Goal: Communication & Community: Answer question/provide support

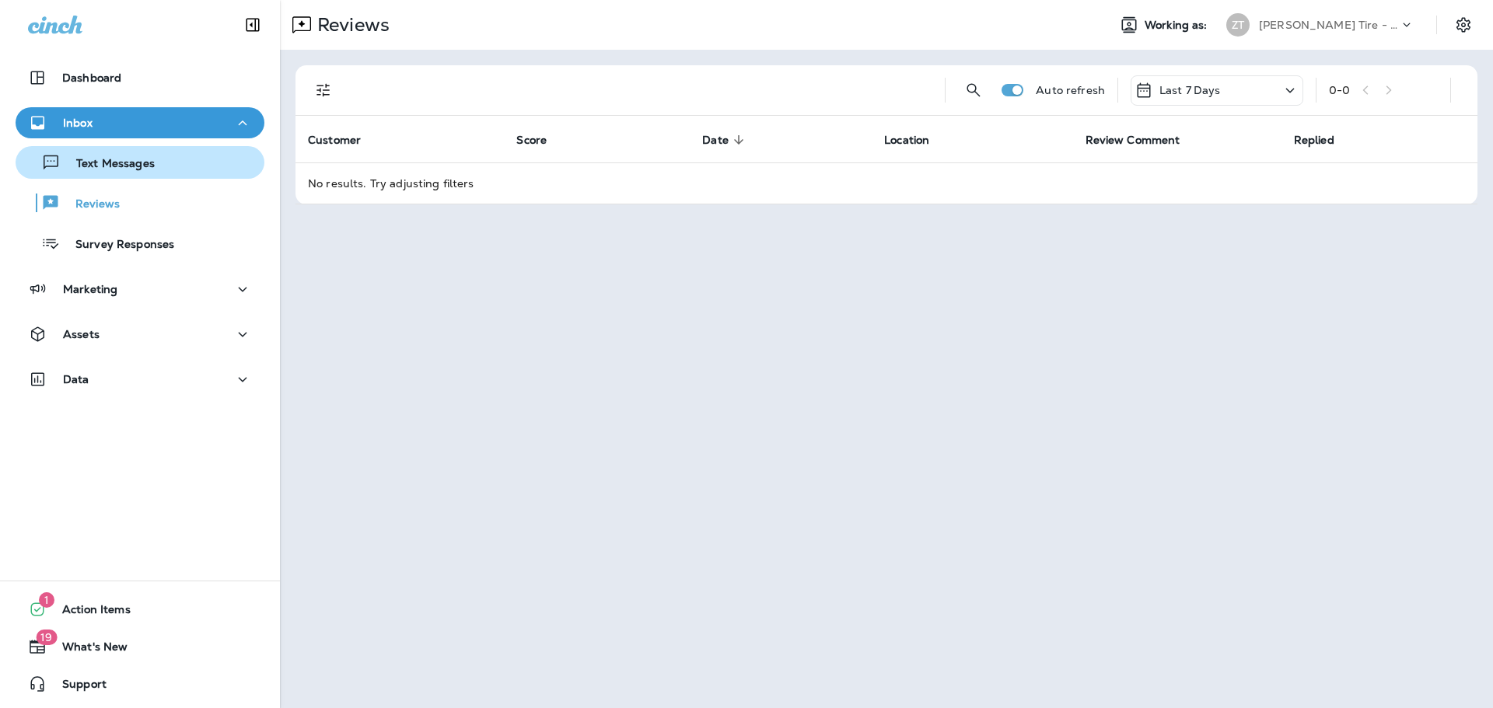
click at [94, 163] on p "Text Messages" at bounding box center [108, 164] width 94 height 15
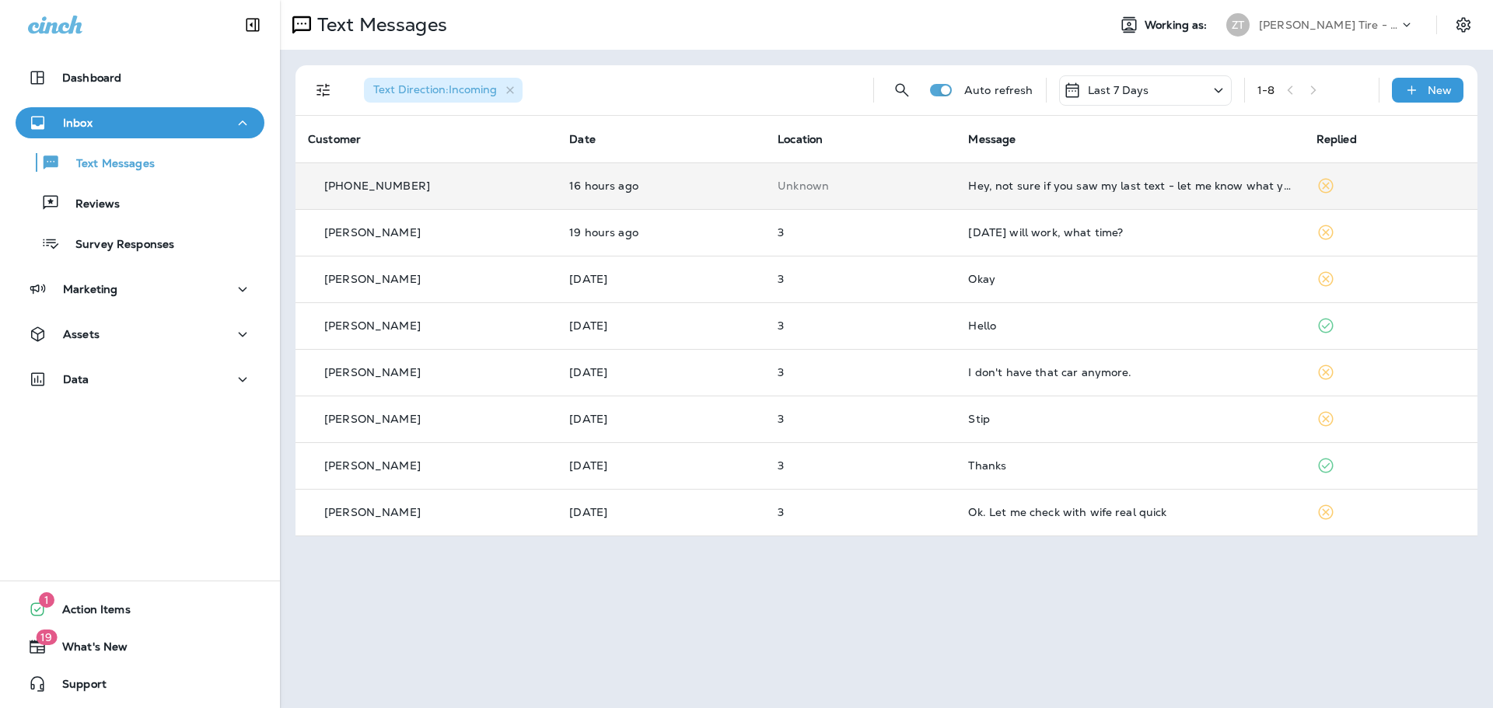
click at [1219, 192] on td "Hey, not sure if you saw my last text - let me know what you think" at bounding box center [1130, 186] width 348 height 47
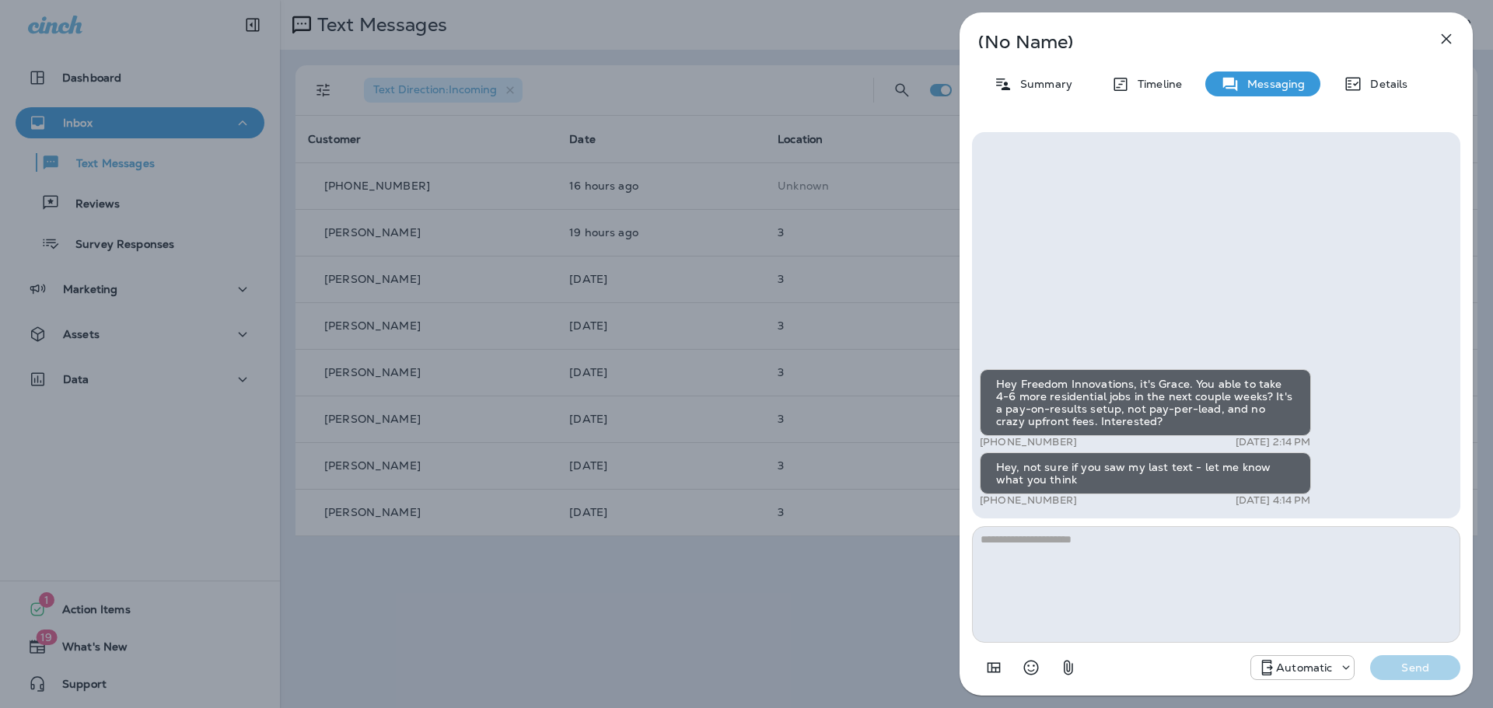
click at [1032, 543] on textarea at bounding box center [1216, 584] width 488 height 117
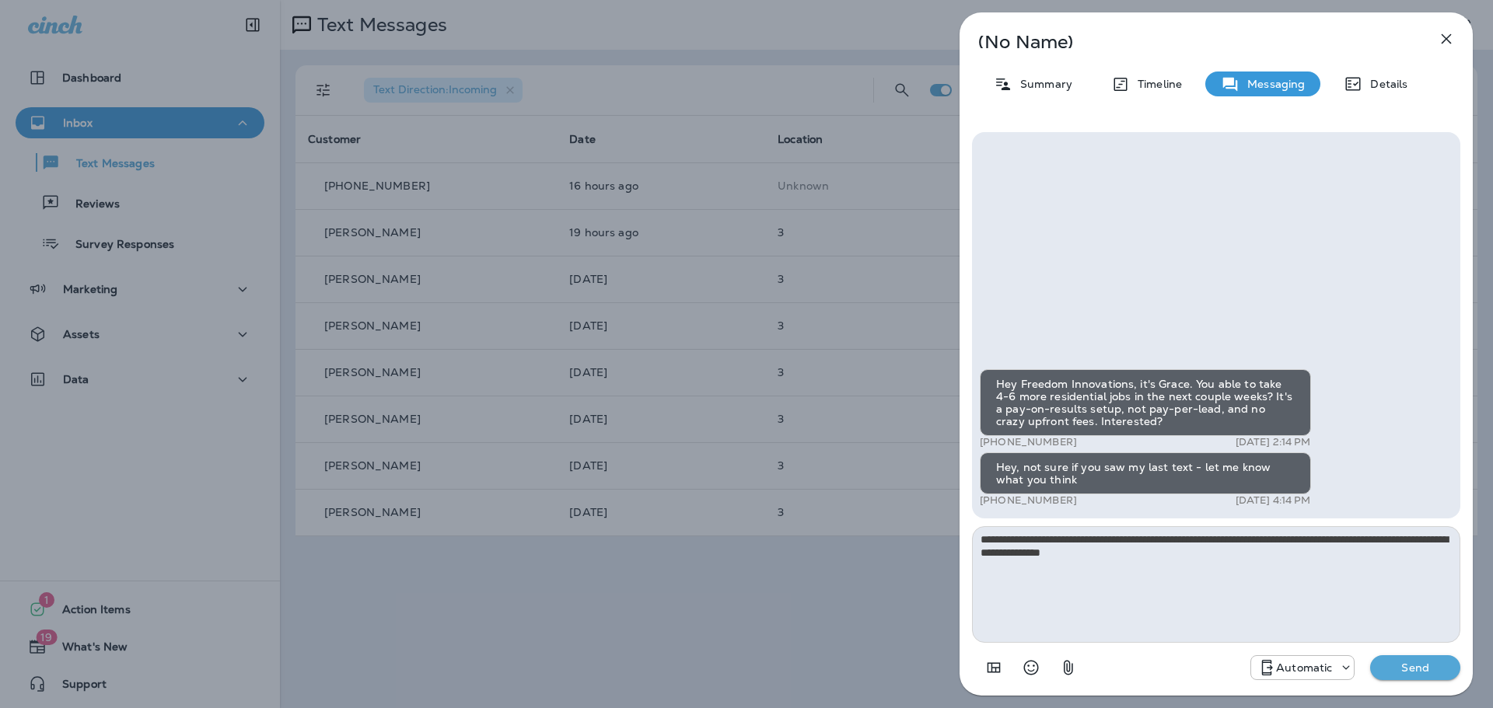
click at [1081, 554] on textarea "**********" at bounding box center [1216, 584] width 488 height 117
click at [1081, 553] on textarea "**********" at bounding box center [1216, 584] width 488 height 117
click at [1082, 553] on textarea "**********" at bounding box center [1216, 584] width 488 height 117
type textarea "**********"
click at [1400, 666] on p "Send" at bounding box center [1415, 668] width 65 height 14
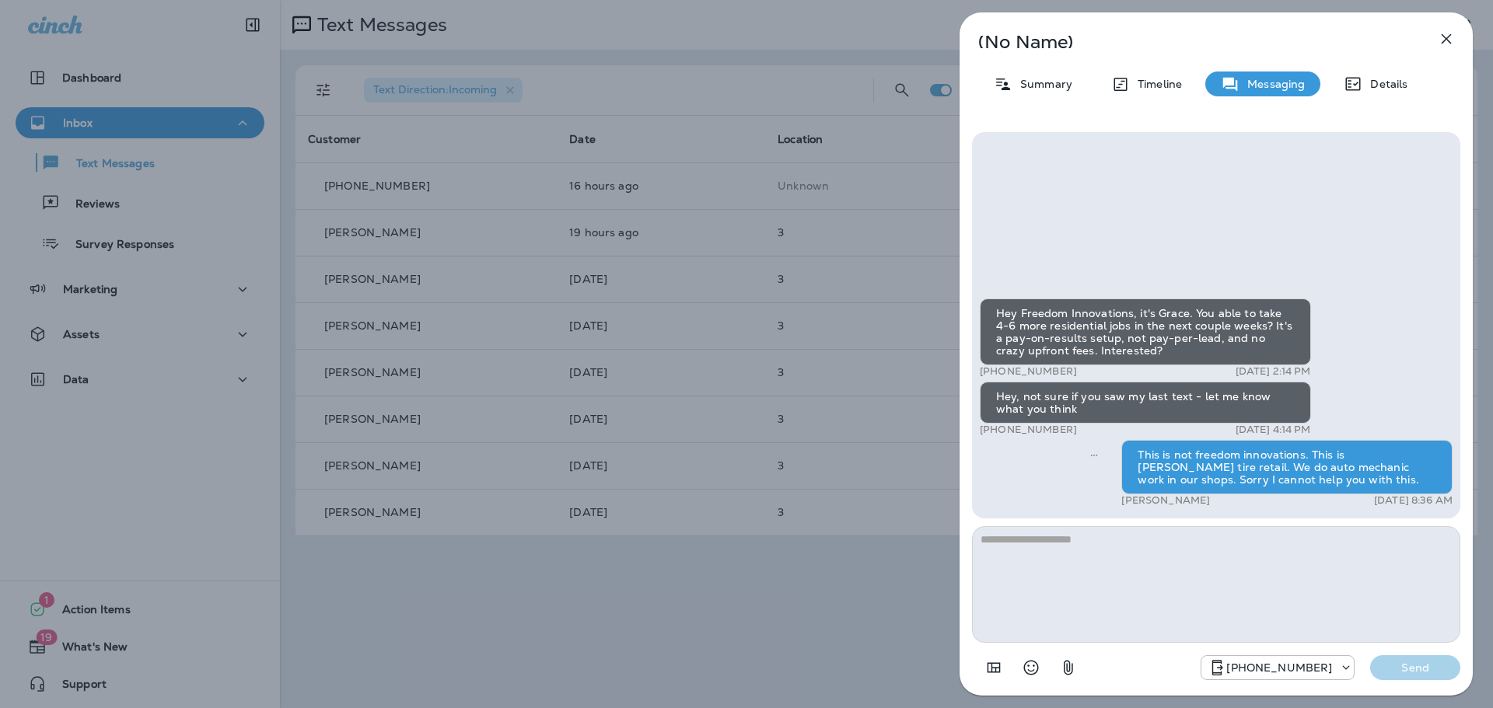
click at [882, 178] on div "(No Name) Summary Timeline Messaging Details Hey Freedom Innovations, it's [PER…" at bounding box center [746, 354] width 1493 height 708
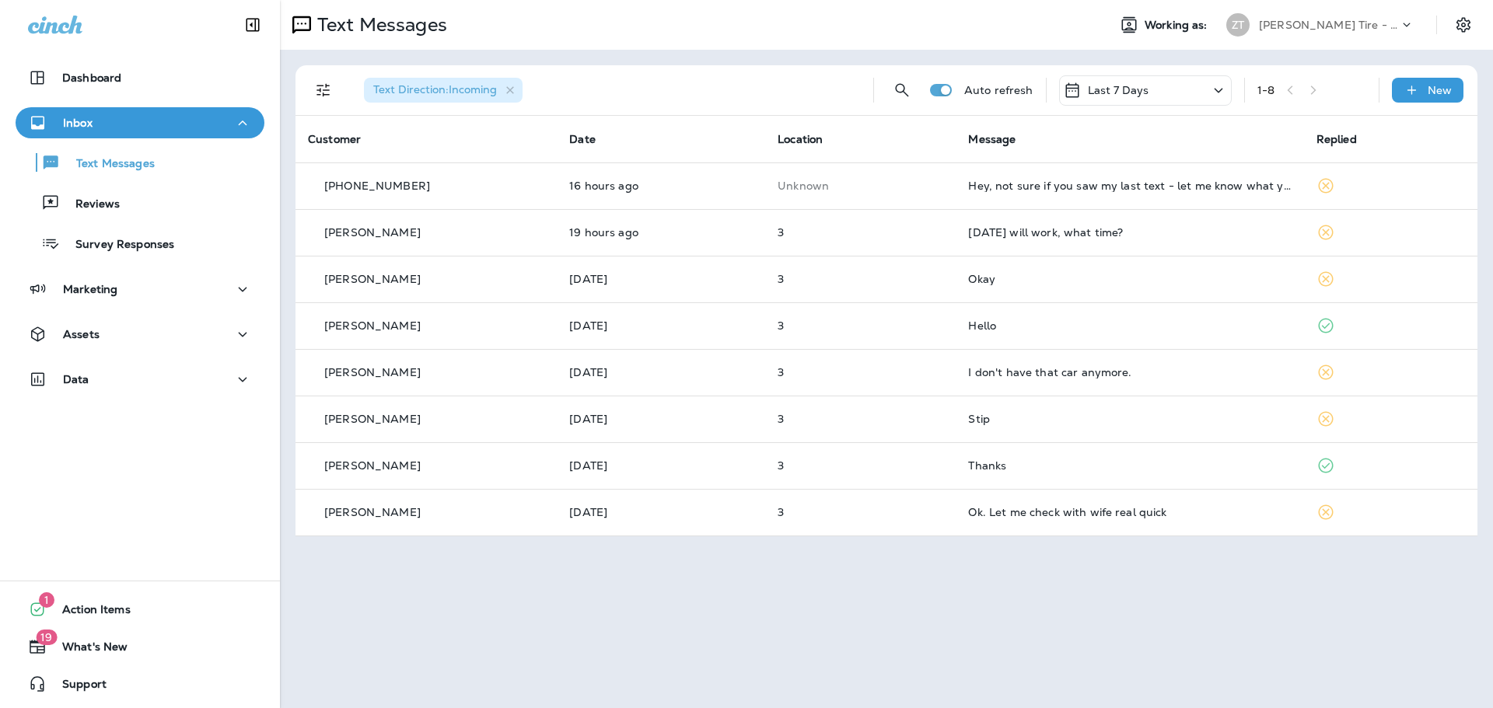
click at [1044, 229] on div "[DATE] will work, what time?" at bounding box center [1129, 232] width 323 height 12
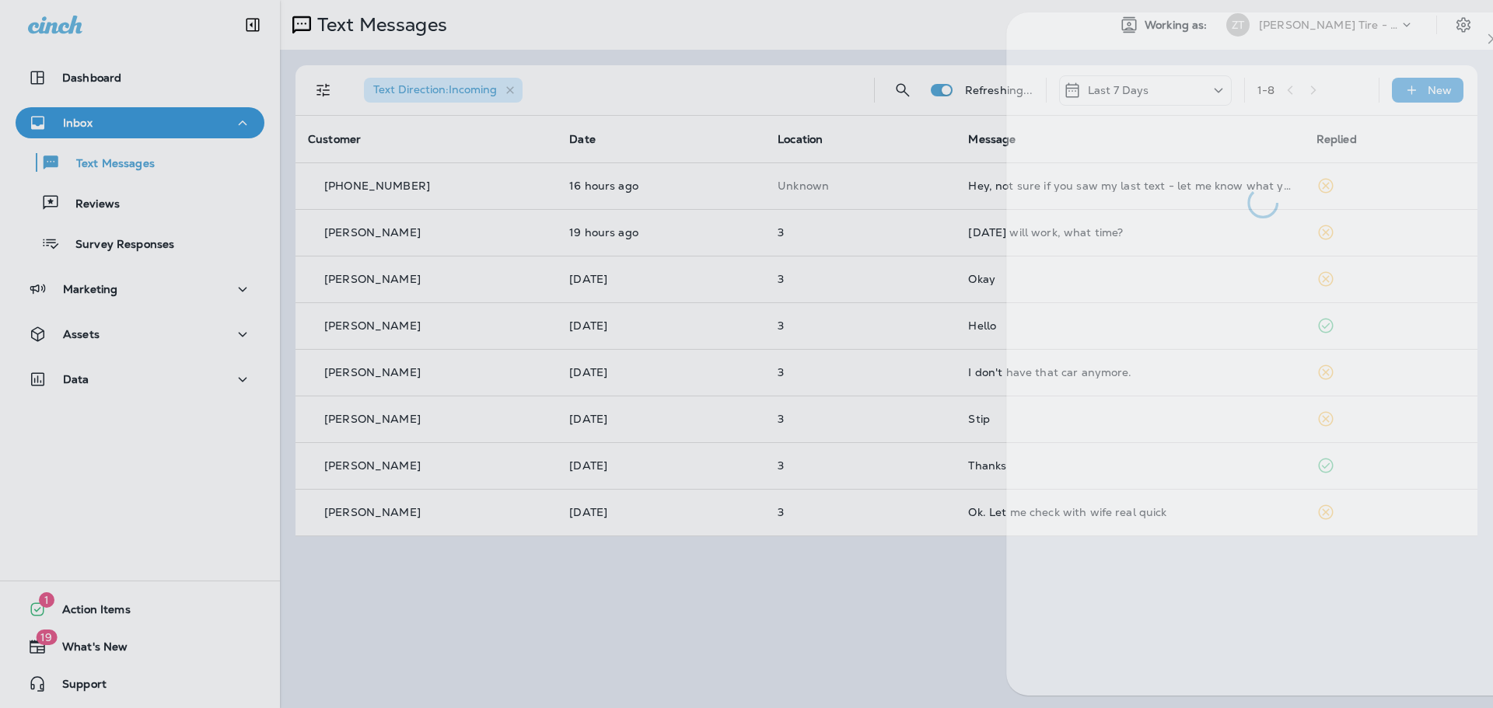
click at [1044, 229] on div at bounding box center [1262, 354] width 513 height 684
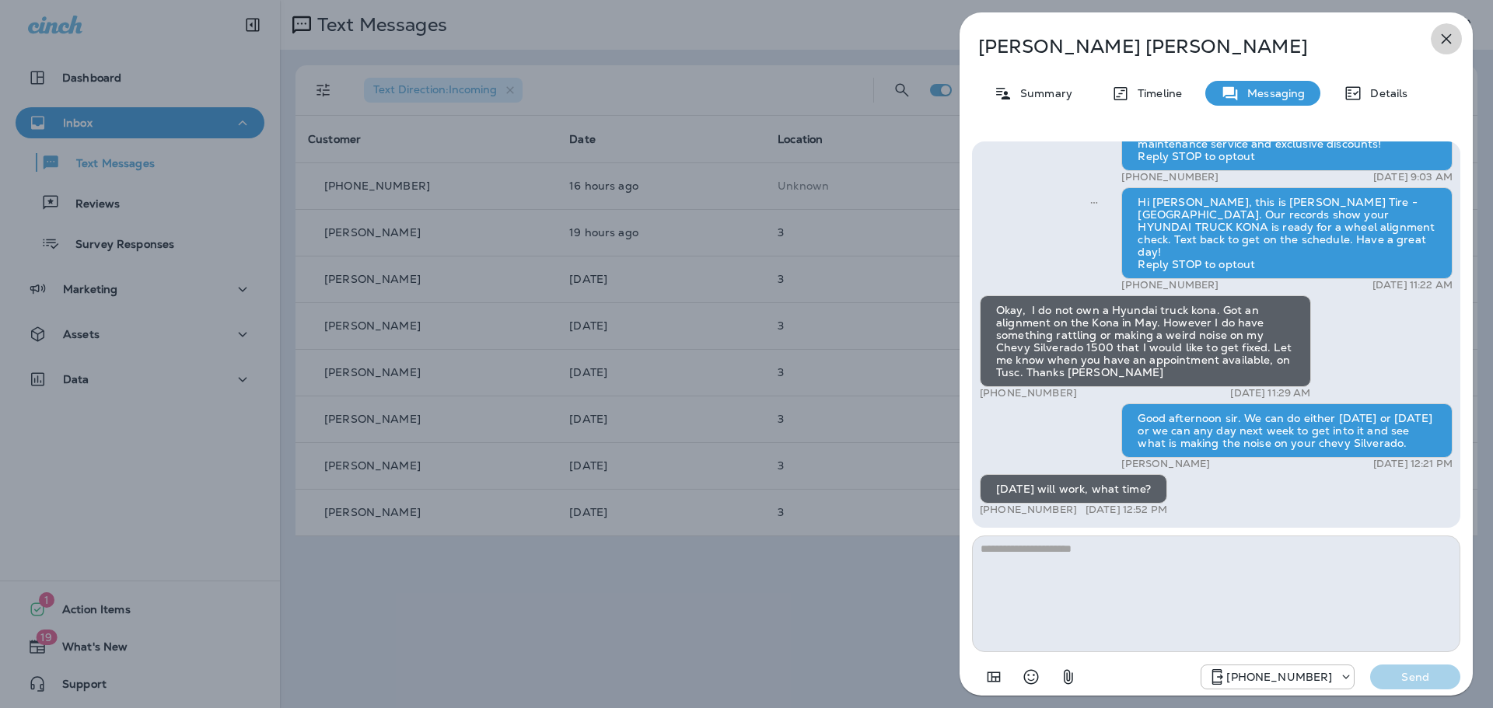
click at [1446, 38] on icon "button" at bounding box center [1447, 39] width 10 height 10
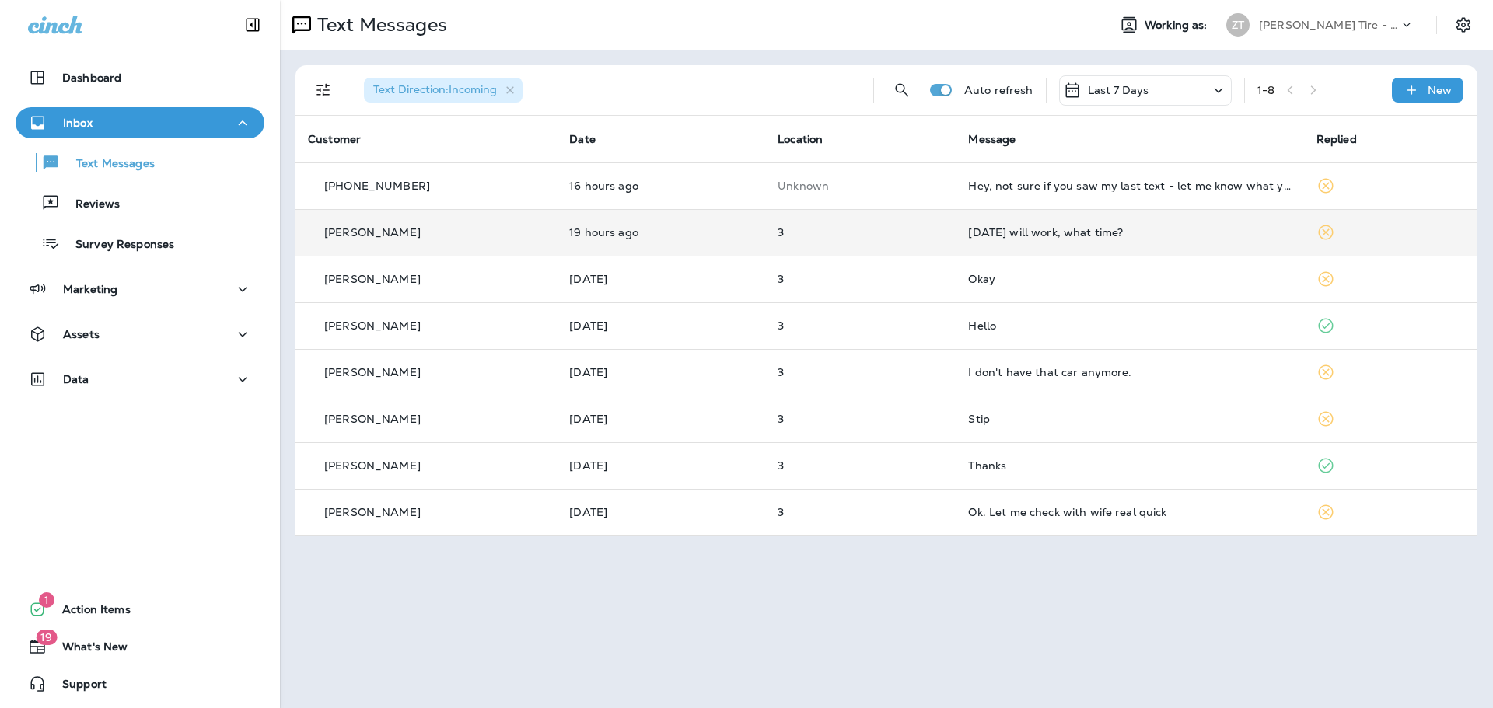
click at [1026, 241] on td "[DATE] will work, what time?" at bounding box center [1130, 232] width 348 height 47
click at [1026, 241] on div at bounding box center [1294, 354] width 554 height 708
click at [1072, 232] on div "[DATE] will work, what time?" at bounding box center [1129, 232] width 323 height 12
click at [1072, 232] on div at bounding box center [1293, 417] width 513 height 576
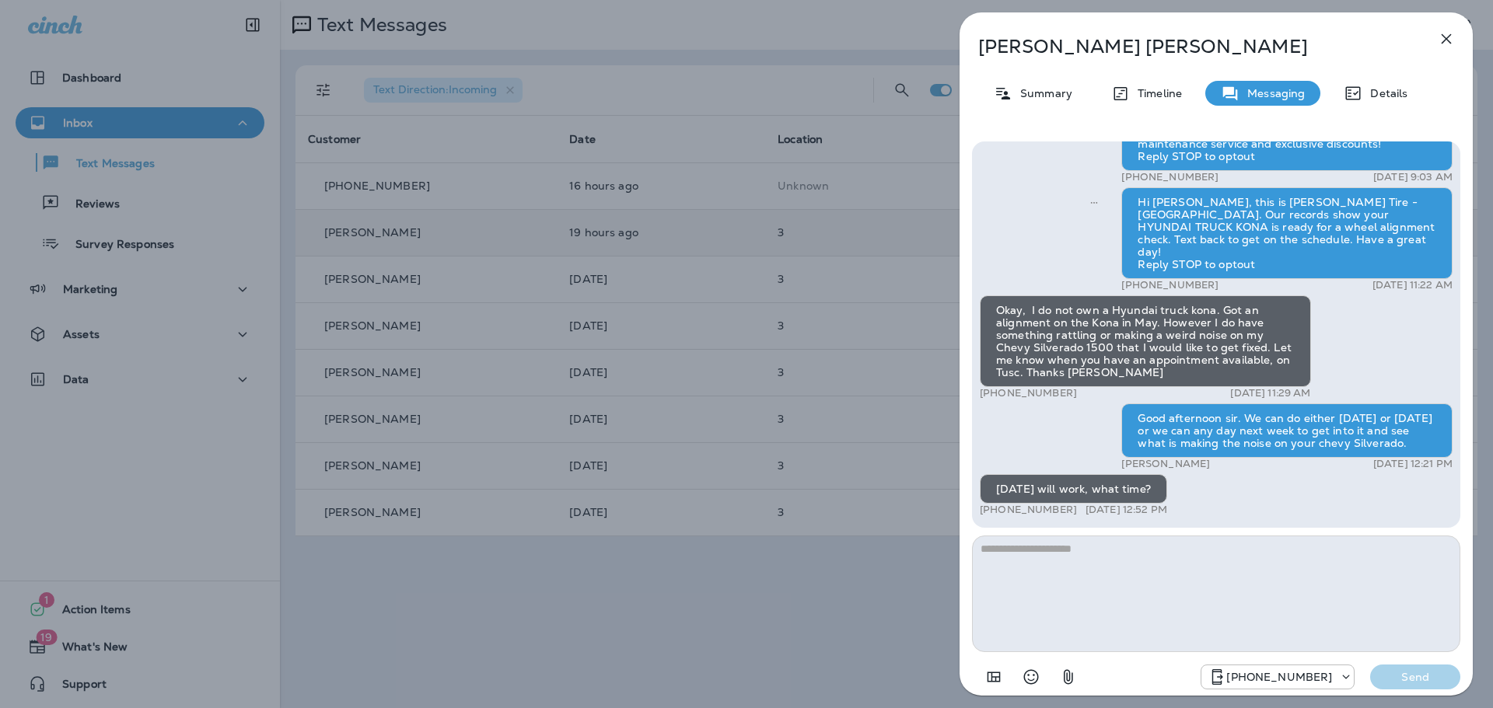
click at [1065, 574] on textarea at bounding box center [1216, 594] width 488 height 117
type textarea "*"
type textarea "**********"
click at [1418, 670] on button "Send" at bounding box center [1415, 677] width 90 height 25
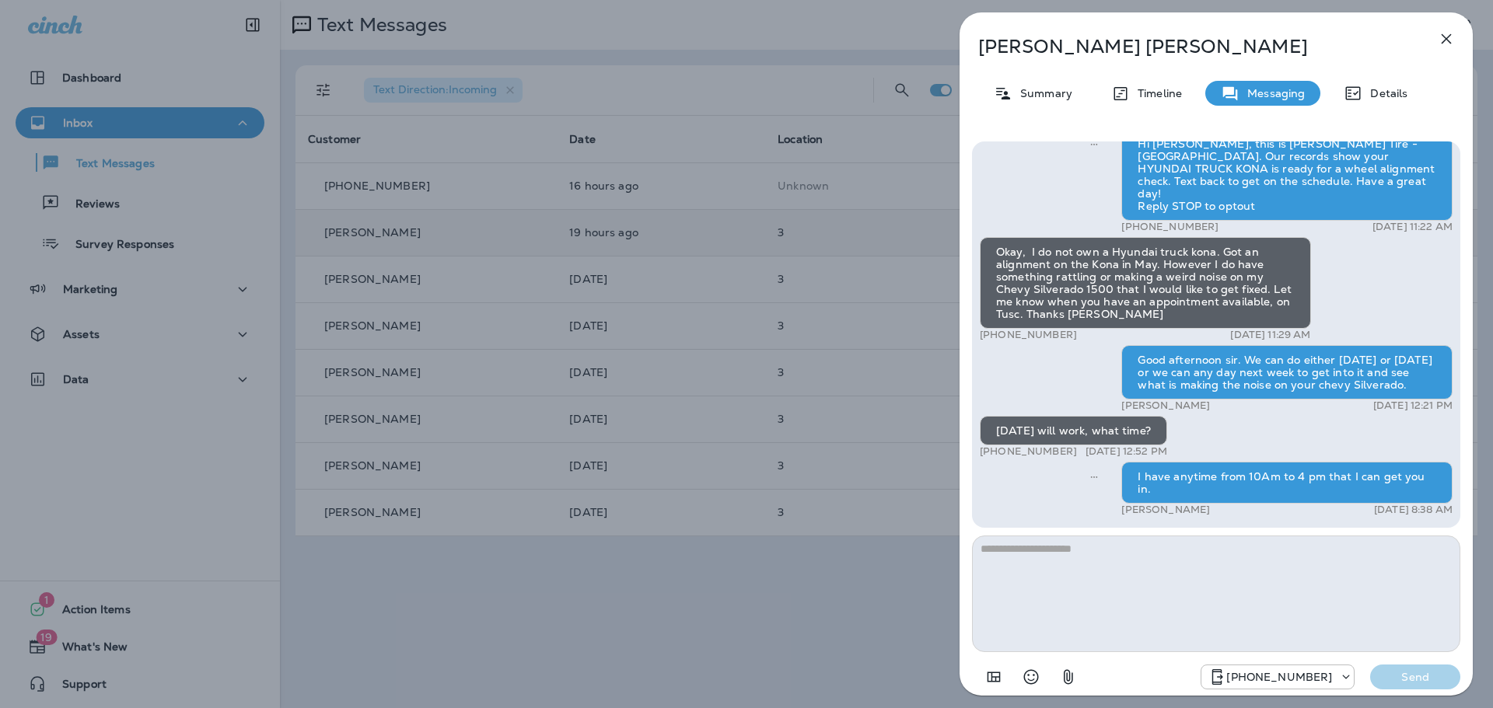
click at [754, 541] on div "[PERSON_NAME] Summary Timeline Messaging Details Hi [PERSON_NAME], this is [PER…" at bounding box center [746, 354] width 1493 height 708
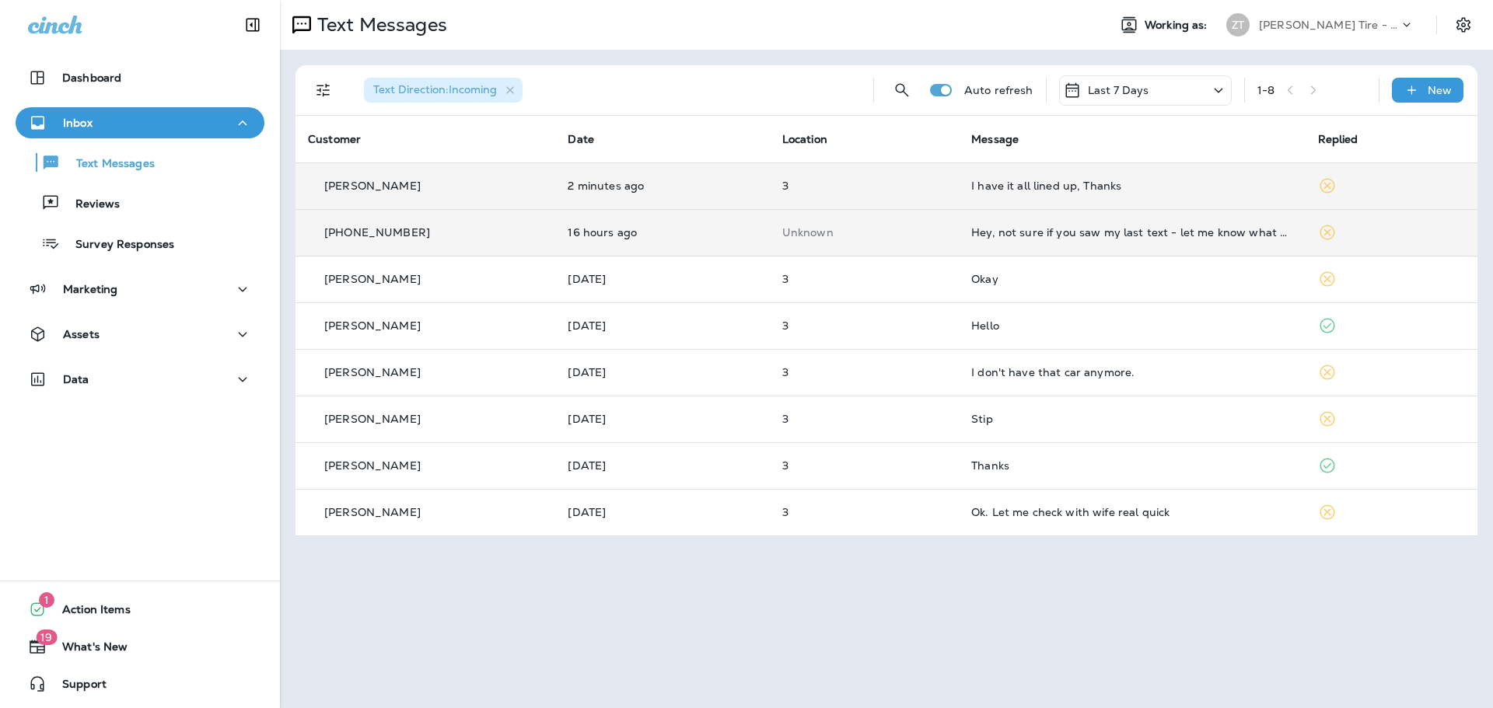
click at [1043, 187] on div "I have it all lined up, Thanks" at bounding box center [1131, 186] width 321 height 12
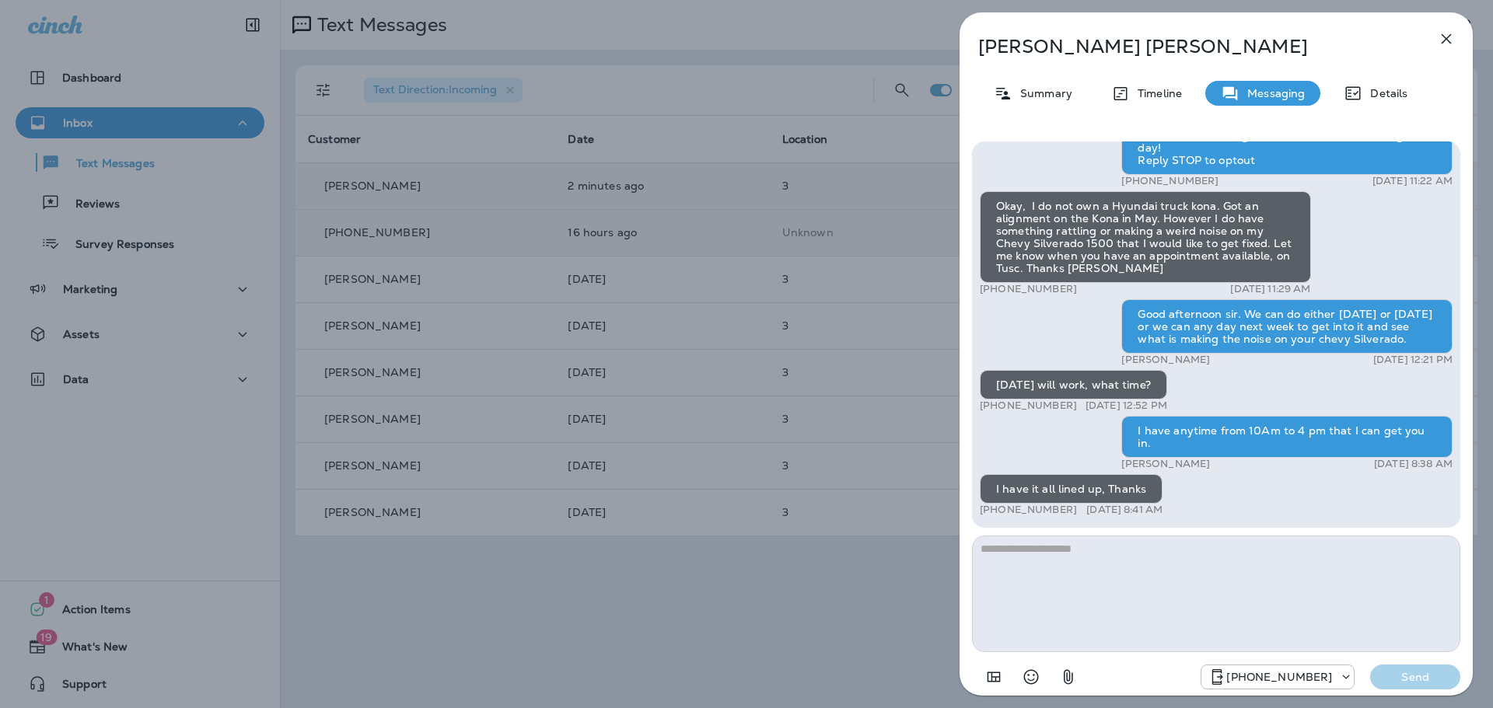
click at [1072, 580] on textarea at bounding box center [1216, 594] width 488 height 117
click at [1115, 553] on textarea at bounding box center [1216, 594] width 488 height 117
type textarea "**********"
click at [1404, 671] on p "Send" at bounding box center [1415, 677] width 65 height 14
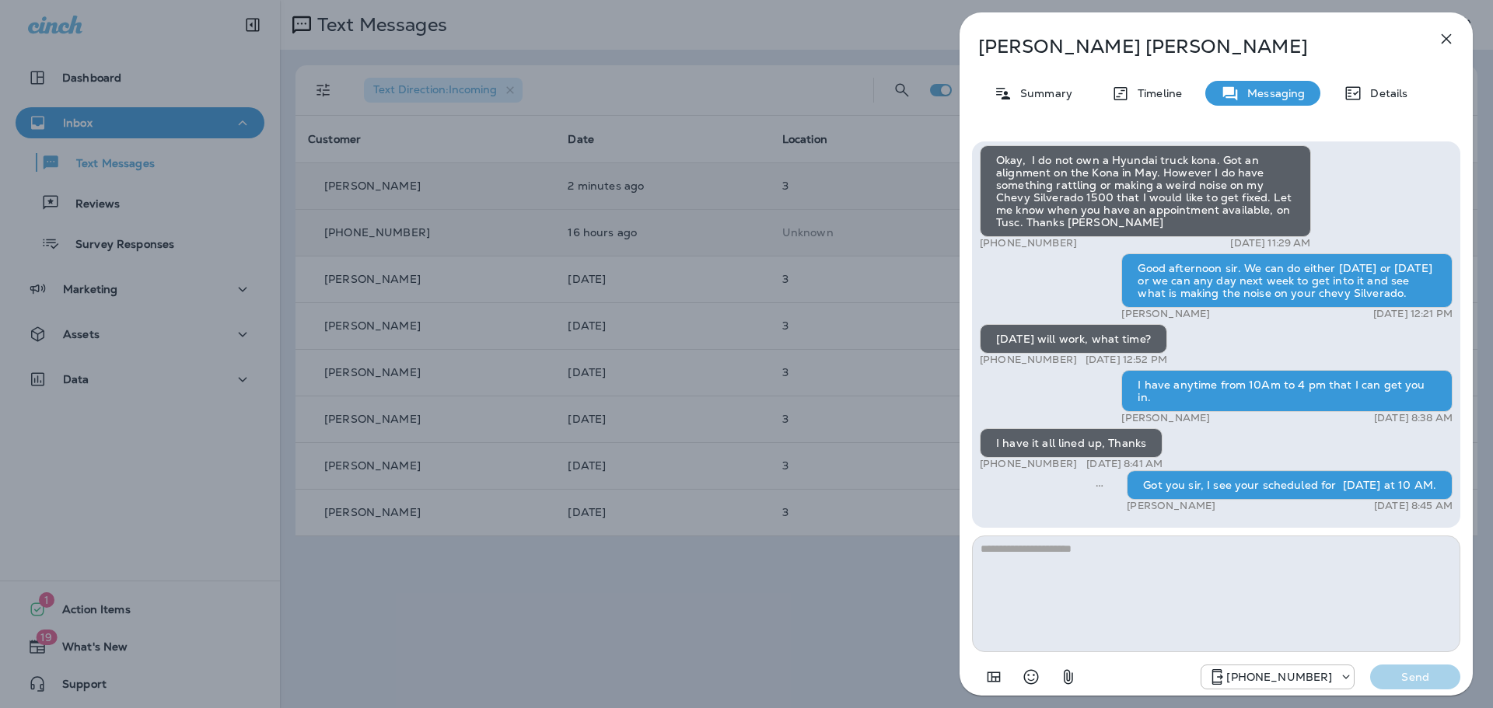
click at [842, 281] on div "[PERSON_NAME] Summary Timeline Messaging Details Hi [PERSON_NAME], this is [PER…" at bounding box center [746, 354] width 1493 height 708
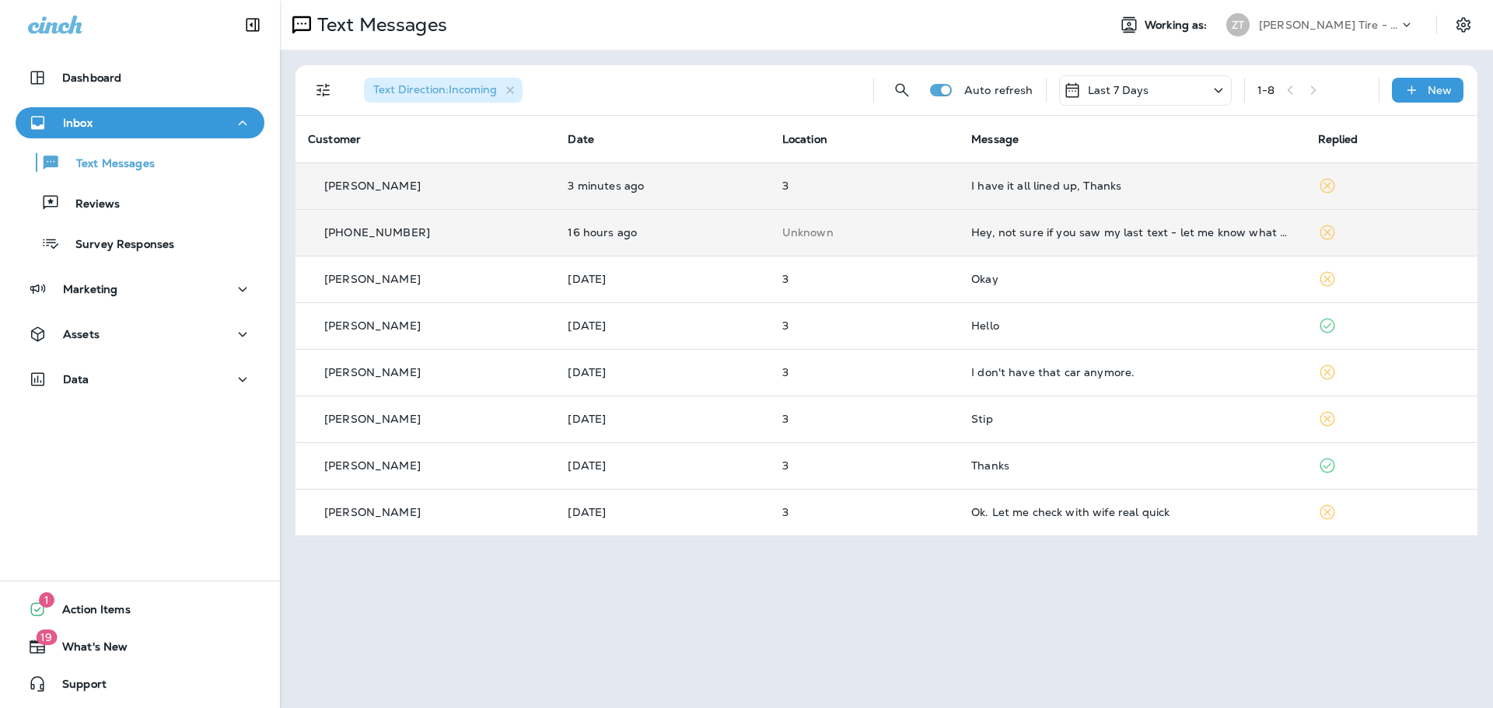
click at [1338, 26] on p "[PERSON_NAME] Tire - [GEOGRAPHIC_DATA]" at bounding box center [1329, 25] width 140 height 12
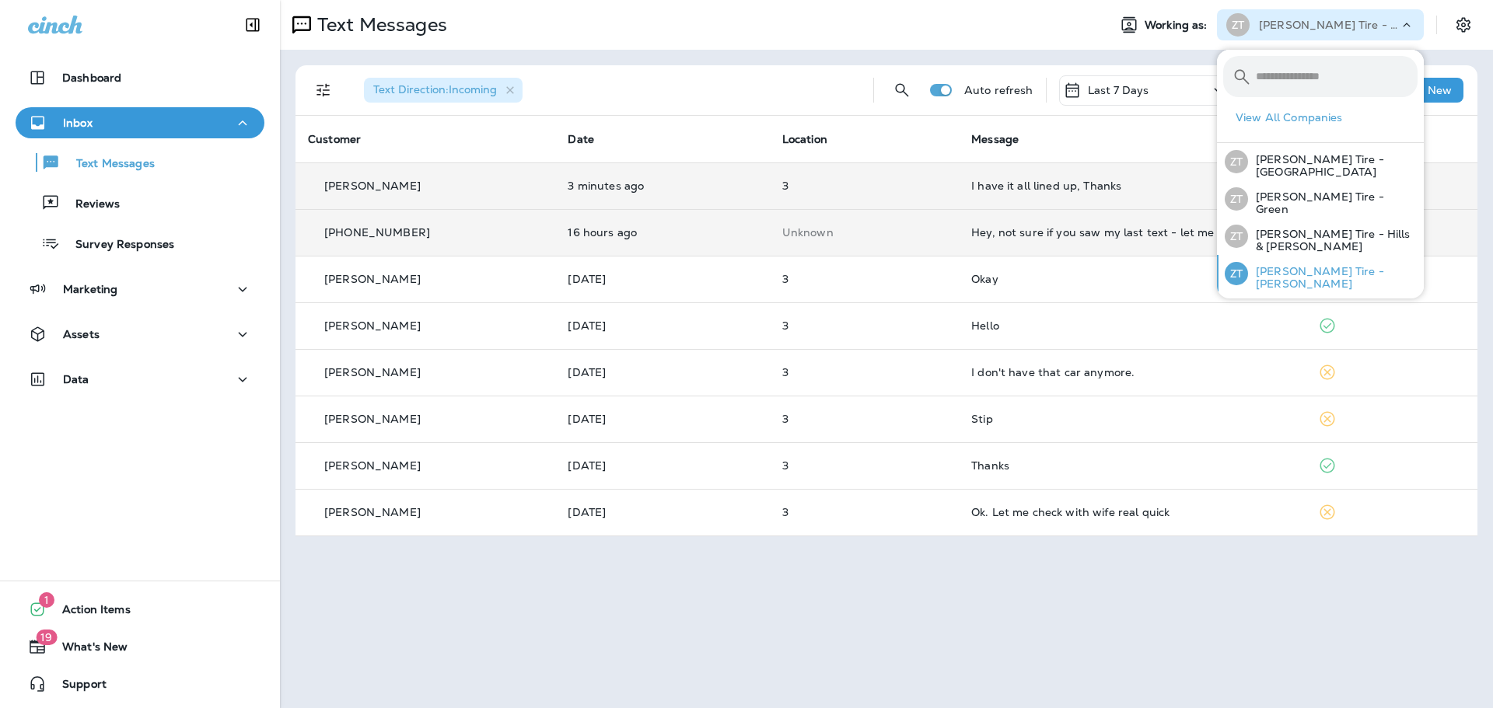
click at [1290, 272] on p "[PERSON_NAME] Tire - [PERSON_NAME]" at bounding box center [1333, 277] width 170 height 25
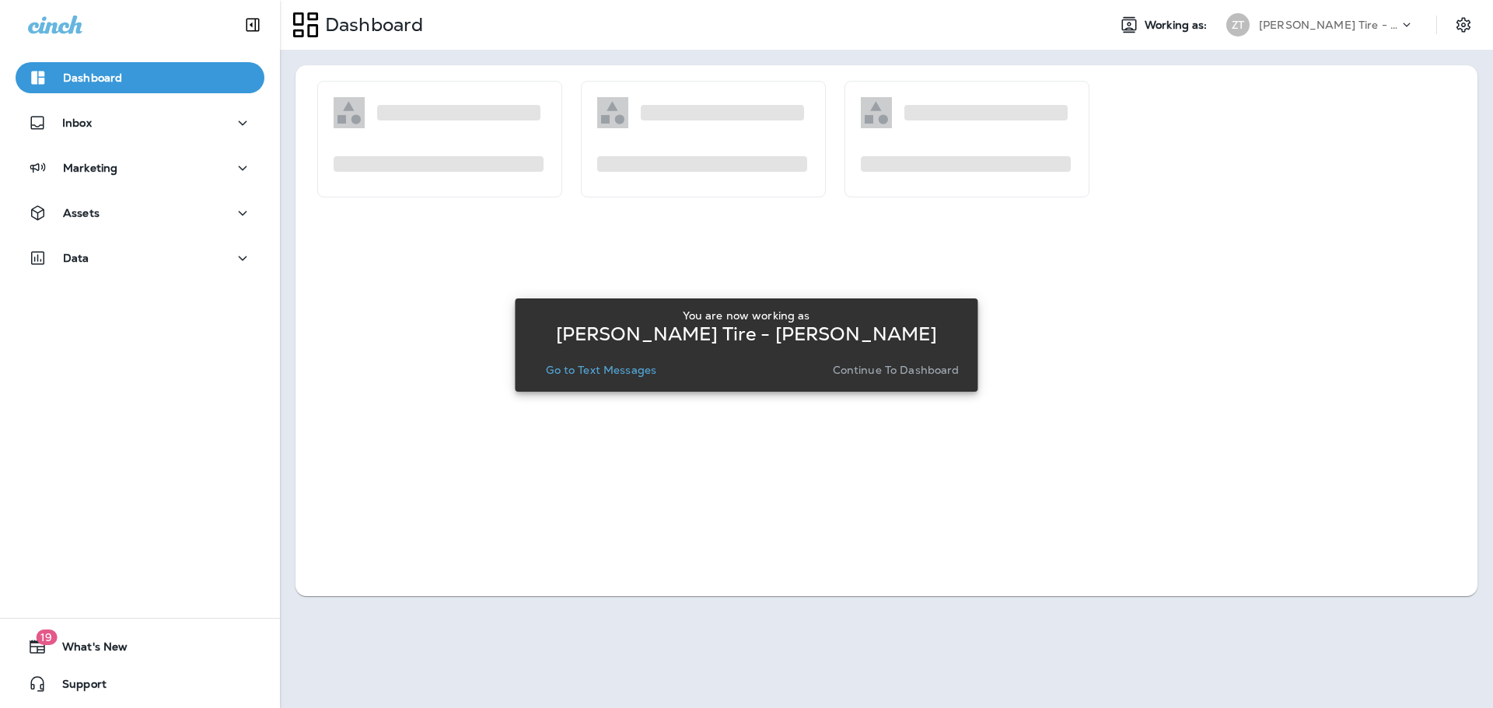
click at [882, 378] on button "Continue to Dashboard" at bounding box center [896, 370] width 139 height 22
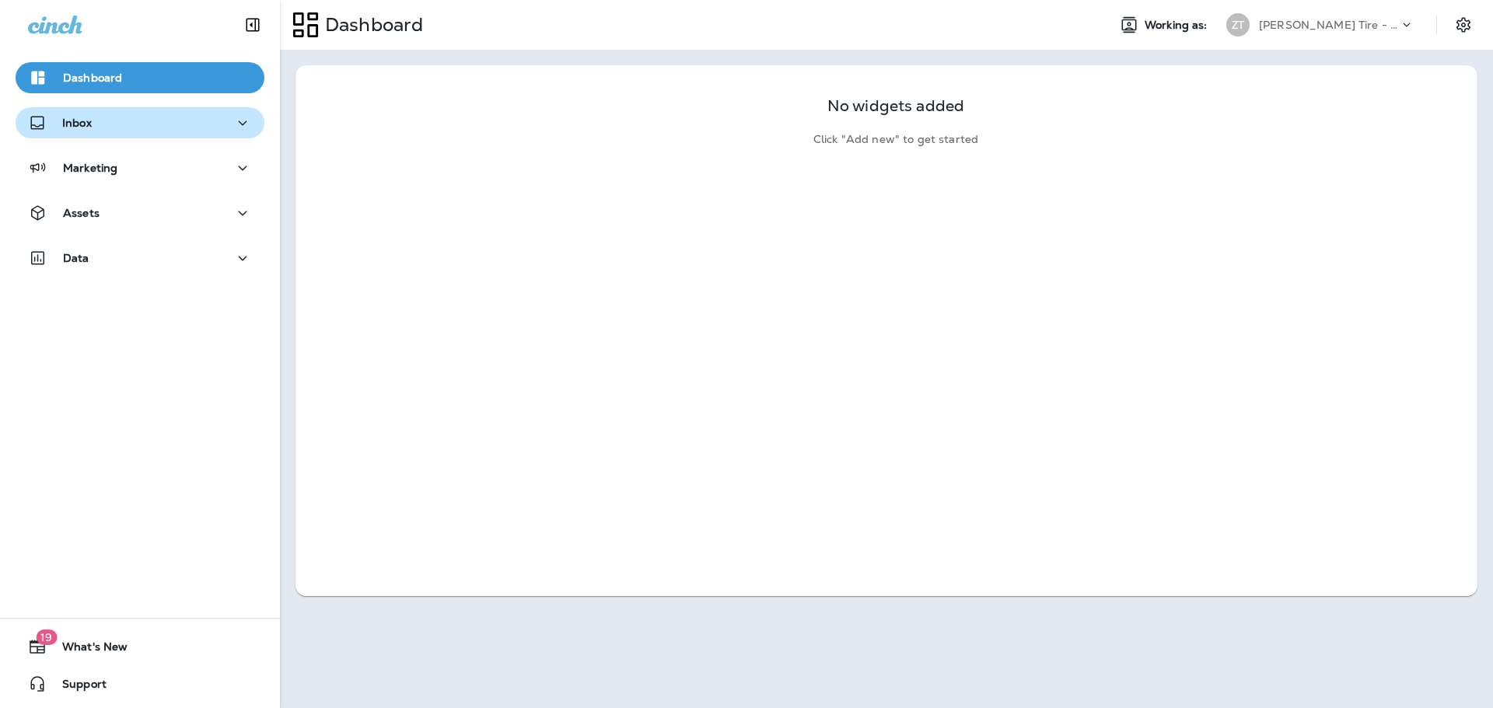
click at [152, 121] on div "Inbox" at bounding box center [140, 123] width 224 height 19
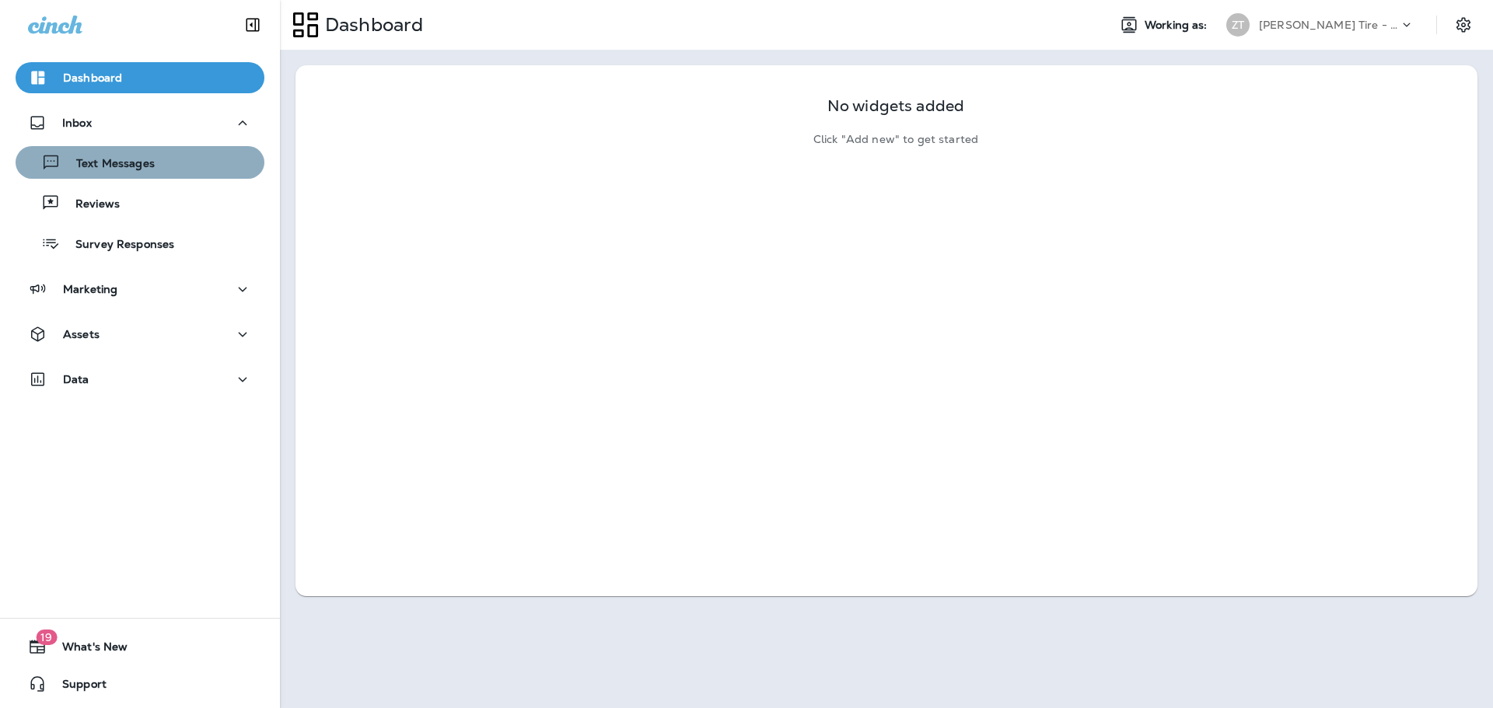
click at [153, 172] on div "Text Messages" at bounding box center [140, 162] width 236 height 23
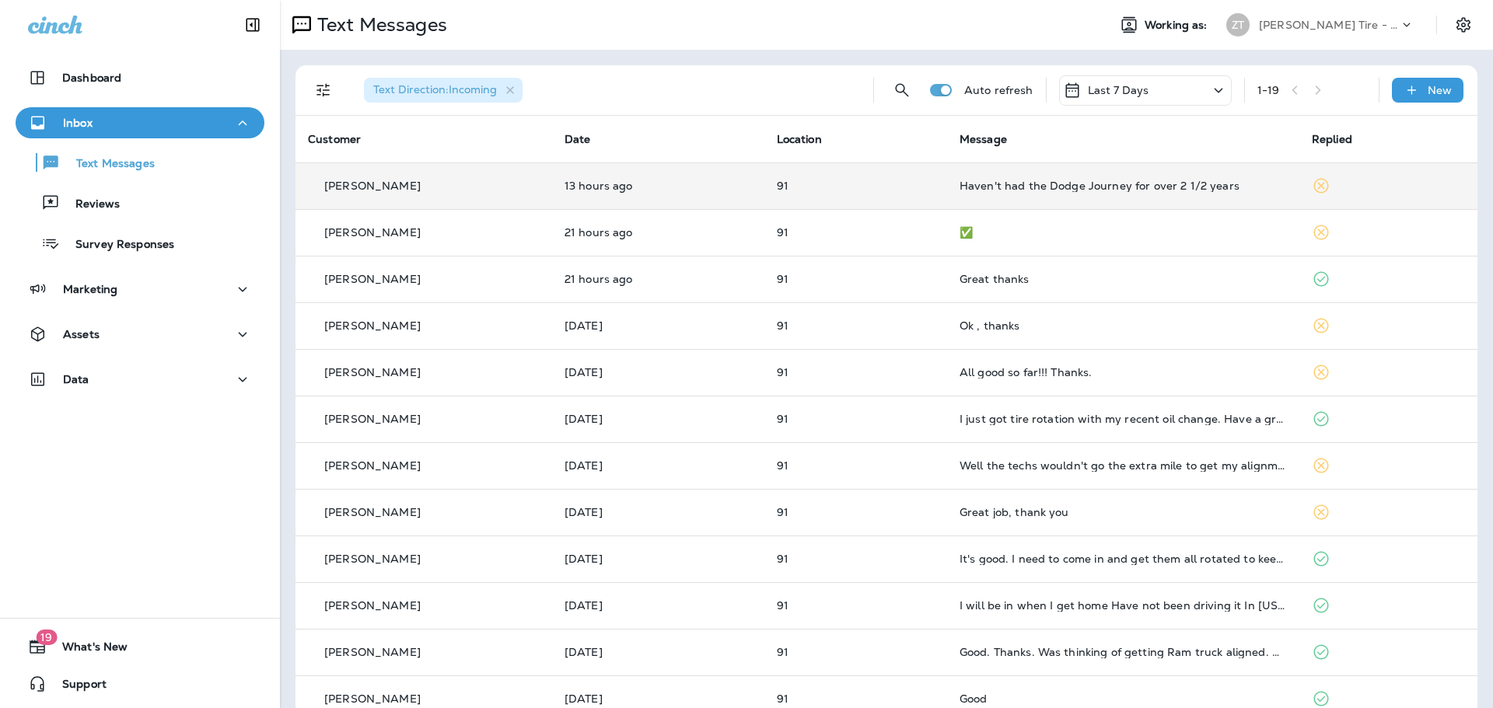
click at [1033, 200] on td "Haven't had the Dodge Journey for over 2 1/2 years" at bounding box center [1123, 186] width 352 height 47
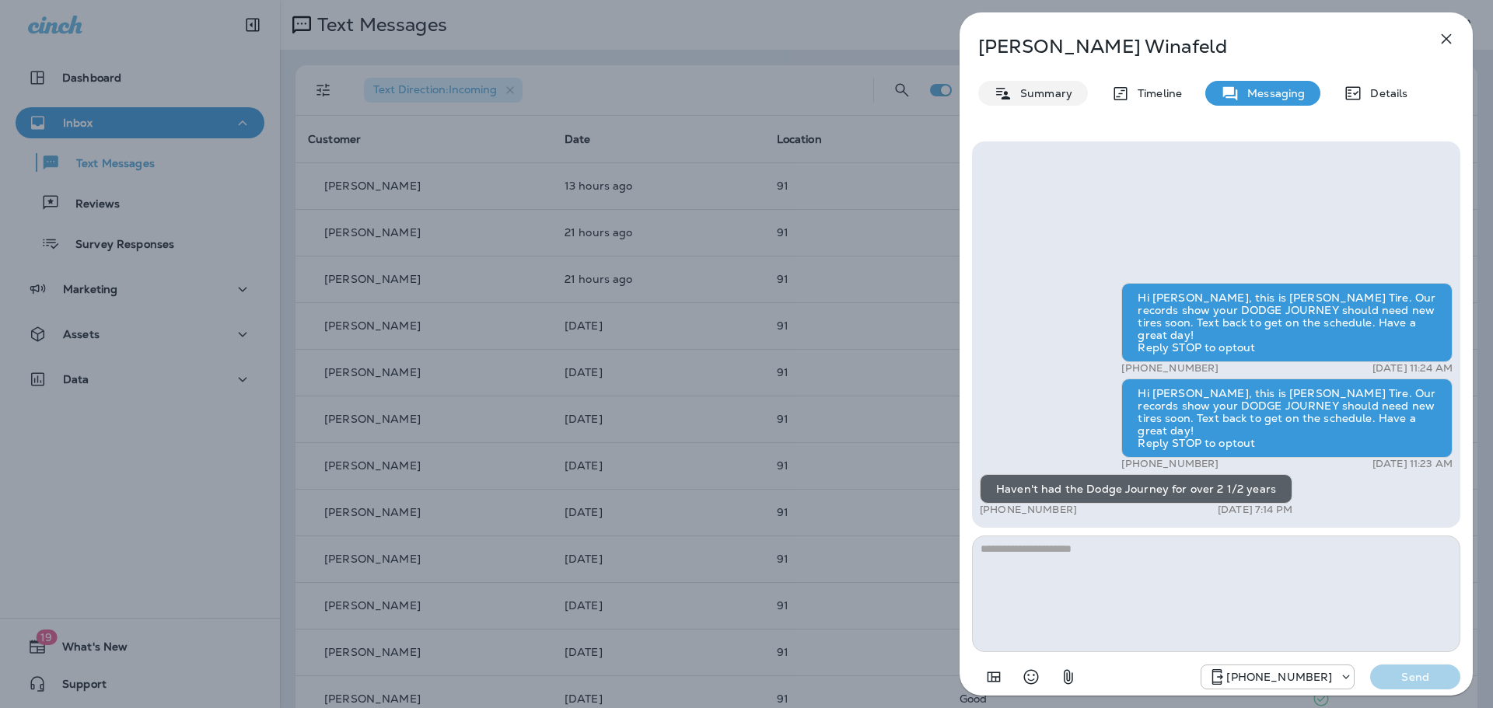
click at [1021, 103] on div "Summary" at bounding box center [1033, 93] width 110 height 25
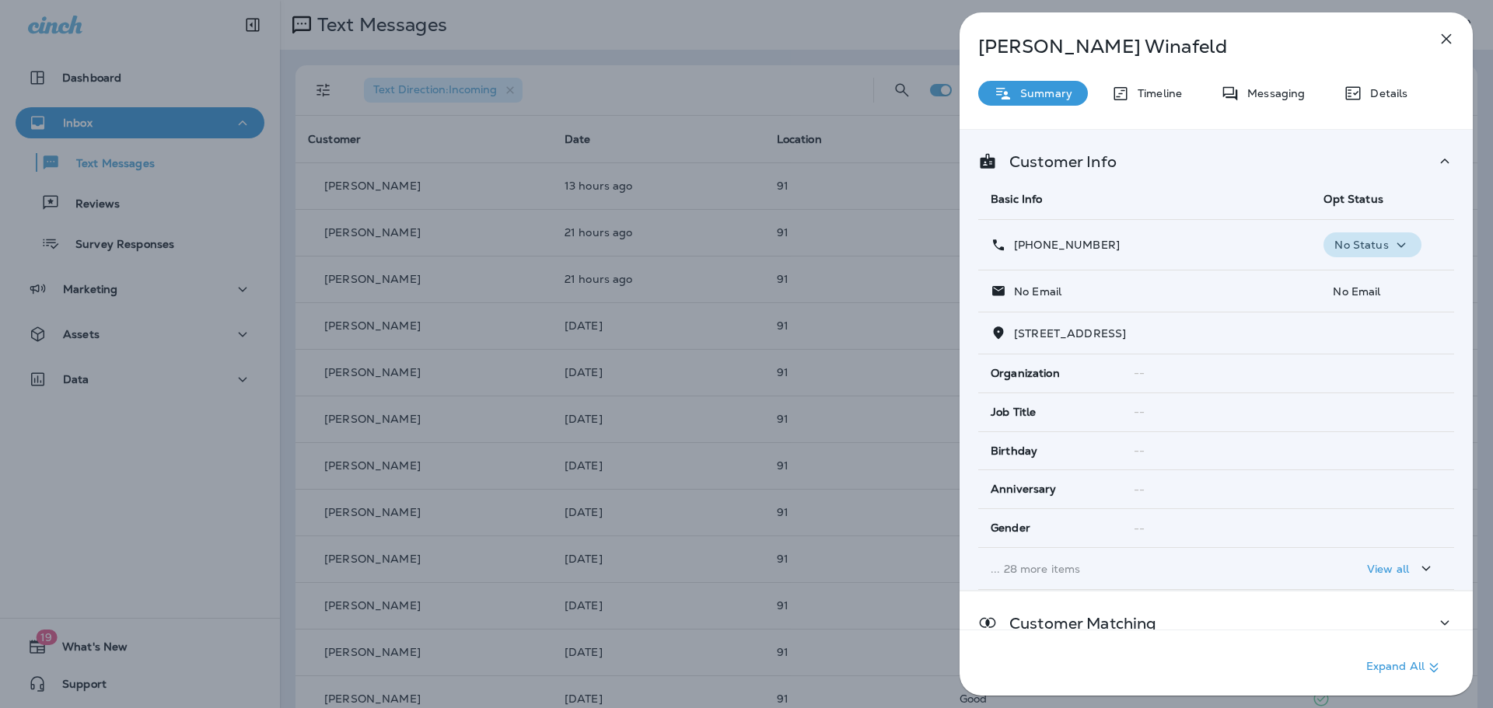
click at [1348, 252] on div "No Status" at bounding box center [1372, 245] width 85 height 19
click at [1343, 271] on button "Opt out" at bounding box center [1368, 282] width 111 height 37
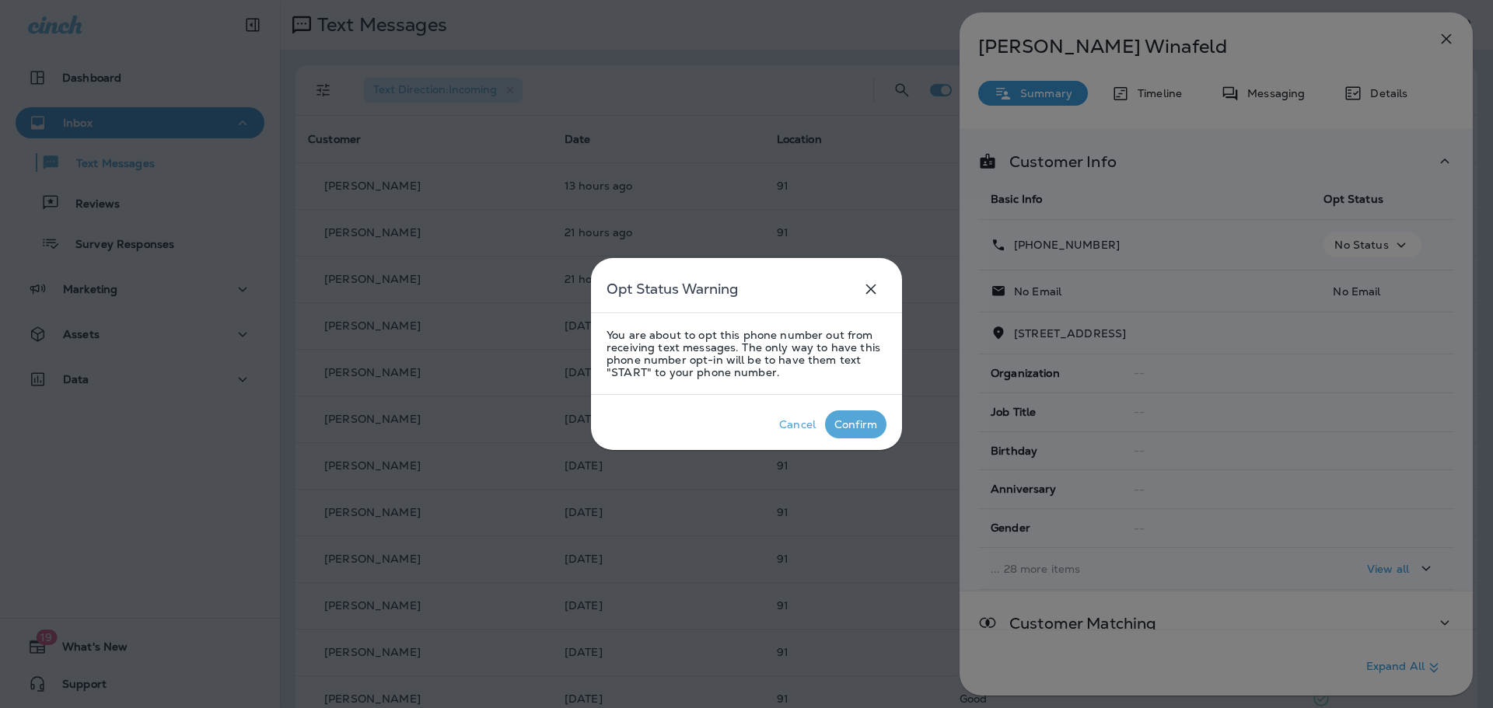
click at [862, 432] on p "Confirm" at bounding box center [855, 424] width 49 height 19
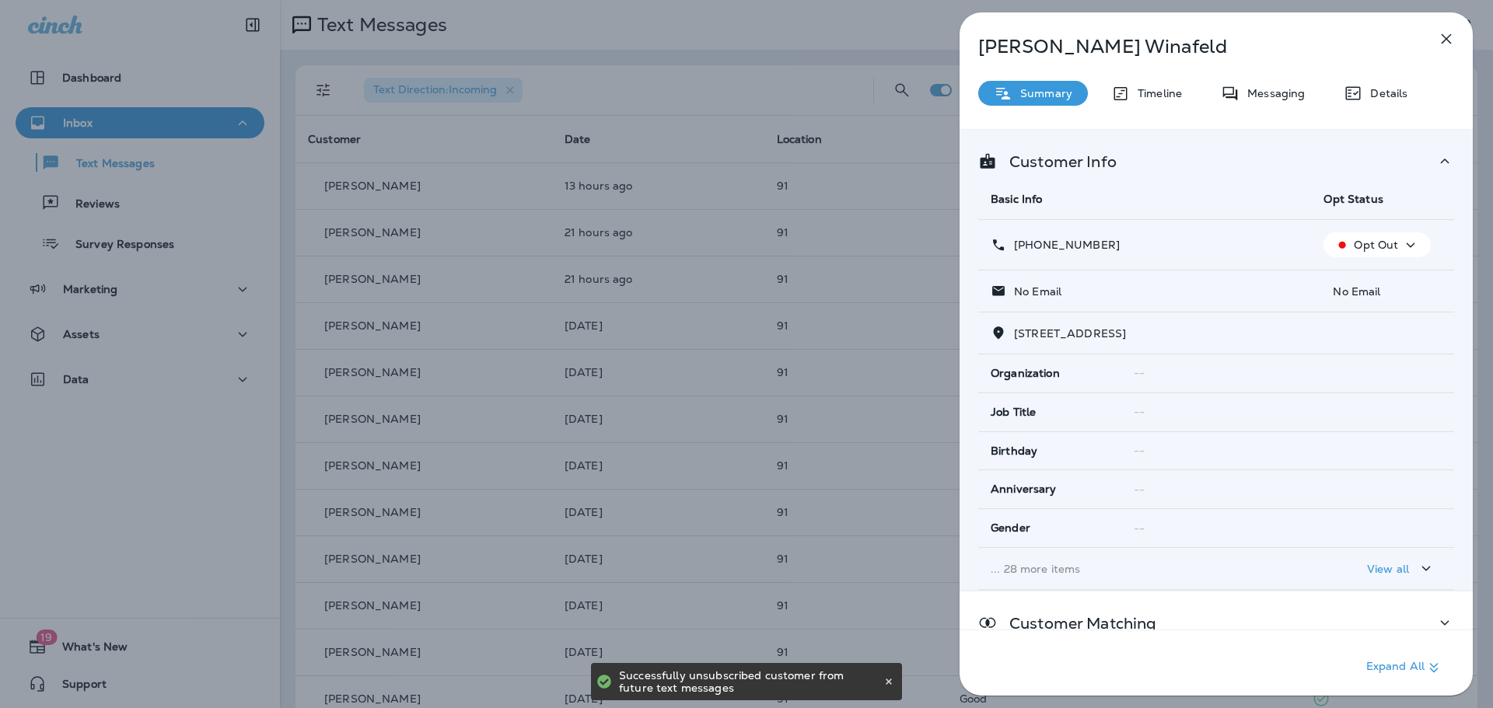
click at [856, 289] on div "[PERSON_NAME] Summary Timeline Messaging Details Customer Info Basic Info Opt S…" at bounding box center [746, 354] width 1493 height 708
